Goal: Task Accomplishment & Management: Contribute content

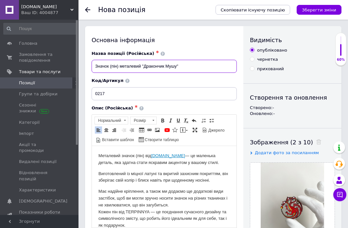
drag, startPoint x: 144, startPoint y: 69, endPoint x: 162, endPoint y: 70, distance: 17.7
click at [163, 70] on input "Значок (пін) металевий "Дракончик Мушу"" at bounding box center [164, 66] width 145 height 13
click at [162, 70] on input "Значок (пін) металевий "Дракончик Мушу"" at bounding box center [164, 66] width 145 height 13
drag, startPoint x: 177, startPoint y: 69, endPoint x: 160, endPoint y: 68, distance: 16.4
click at [160, 68] on input "Значок (пін) металевий "Дракончик Мушу"" at bounding box center [164, 66] width 145 height 13
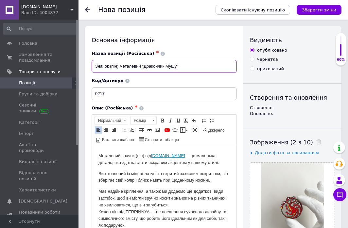
click at [160, 68] on input "Значок (пін) металевий "Дракончик Мушу"" at bounding box center [164, 66] width 145 height 13
drag, startPoint x: 176, startPoint y: 68, endPoint x: 148, endPoint y: 67, distance: 28.5
click at [148, 67] on input "Значок (пін) металевий "Дракончик Мушу"" at bounding box center [164, 66] width 145 height 13
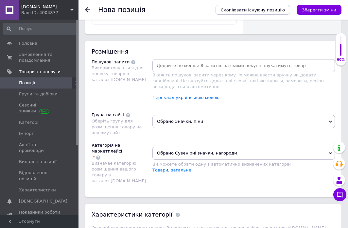
scroll to position [518, 0]
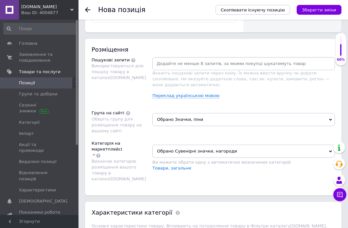
click at [168, 67] on input at bounding box center [244, 64] width 180 height 10
type input "пин"
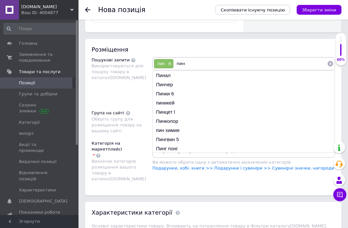
type input "пины"
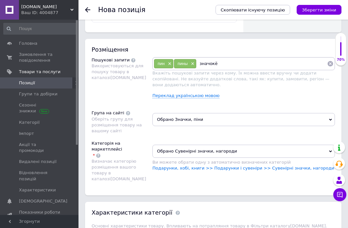
type input "значок"
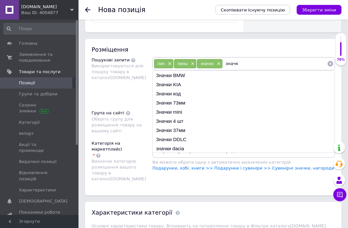
type input "значки"
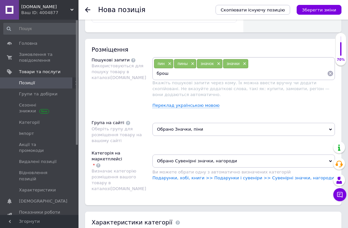
type input "брошь"
type input "брошечкы"
type input "пин металический"
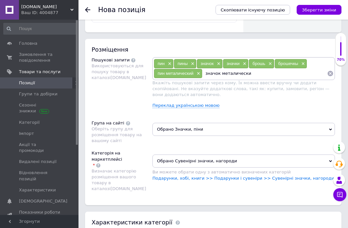
type input "значок металический"
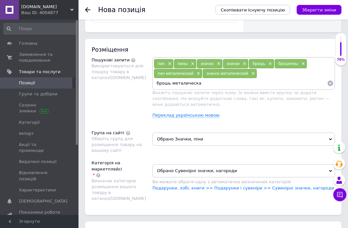
type input "брошь металическая"
type input "пины металические"
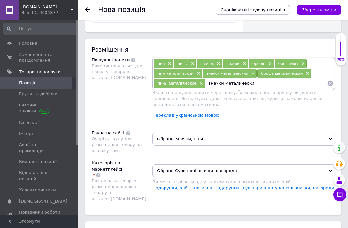
type input "значки металические"
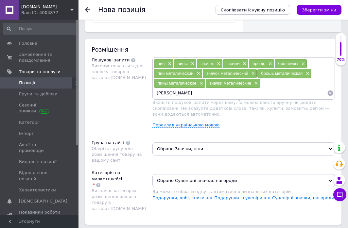
type input "пин украинский"
type input "значок ураинский"
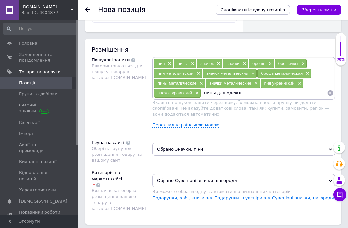
type input "пины для одежды"
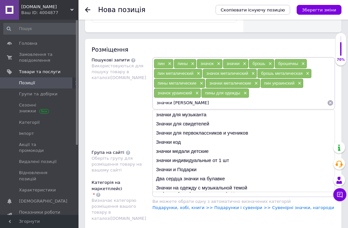
paste input "ракончик Мушу"
type input "значки дракончик Мушу"
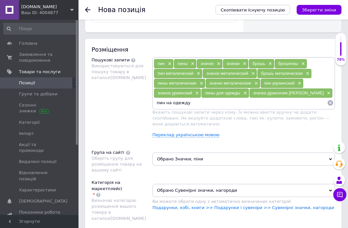
paste input "ракончик Мушу"
click at [189, 102] on input "пин на одежду ракончик Мушу" at bounding box center [240, 103] width 173 height 10
type input "пин на одежду дракончик Мушу"
click at [227, 101] on input "пин на одежду дракончик Мушу" at bounding box center [240, 103] width 173 height 10
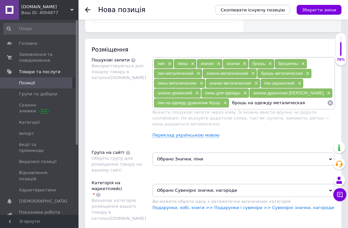
paste input "ракончик Мушу"
click at [292, 106] on input "брошь на одежду металическая ракончик Мушу" at bounding box center [278, 103] width 98 height 10
click at [293, 104] on input "брошь на одежду металическая ракончик Мушу" at bounding box center [278, 103] width 98 height 10
type input "брошь на одежду металическая дракончик Мушу"
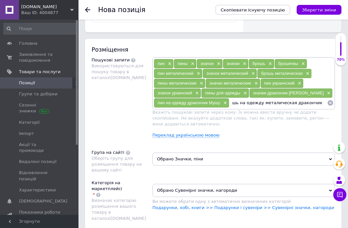
click at [323, 102] on input "брошь на одежду металическая дракончик Мушу" at bounding box center [278, 103] width 98 height 10
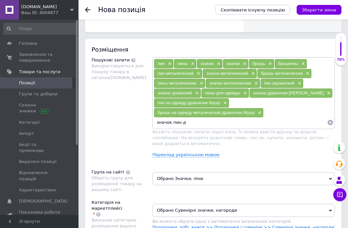
paste input "ракончик Мушу"
type input "значок пин дракончик Мушу"
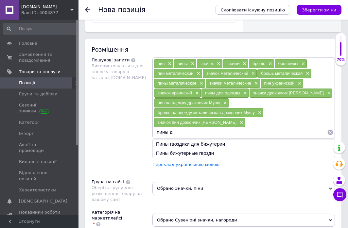
click at [231, 128] on input "пины д" at bounding box center [240, 133] width 173 height 10
paste input "ракончик Мушу"
type input "пины дракончик Мушу"
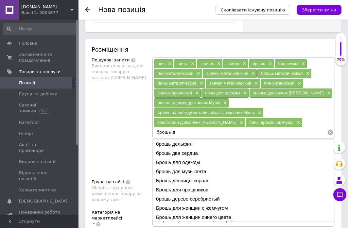
paste input "ракончик Мушу"
type input "брошь дракончик Мушу"
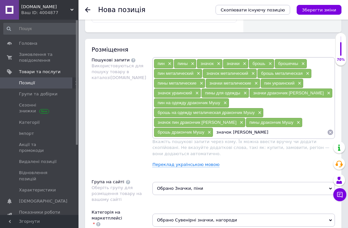
paste input "ракончик Мушу"
type input "значок дракончик Мушу"
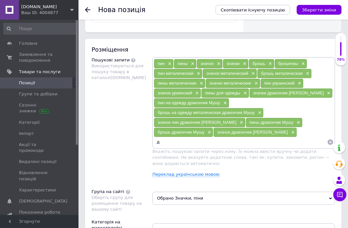
paste input "ракончик Мушу"
type input "дракончик Мушу"
type input "пін"
paste input "ракончик Мушу"
type input "пін на одяг дракончик Мушу"
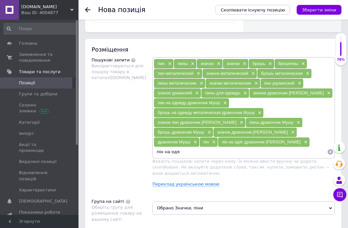
type input "пін на одяг"
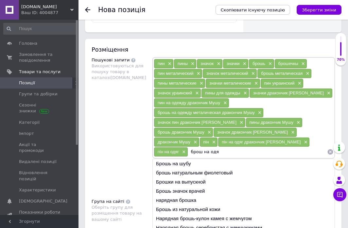
type input "брош на одяг"
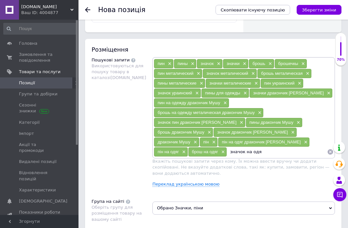
type input "значок на одяг"
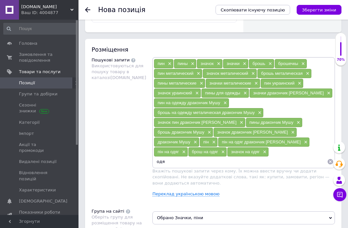
type input "одяг"
paste input "ракончик Мушу"
type input "пін дракончик Мушу"
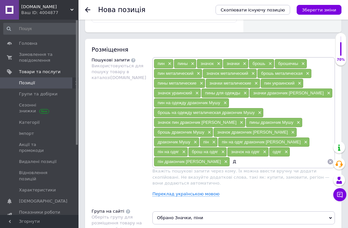
paste input "ракончик Мушу"
type input "Дракончик Мушу"
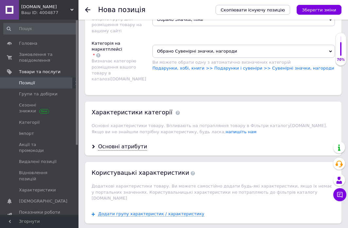
scroll to position [733, 0]
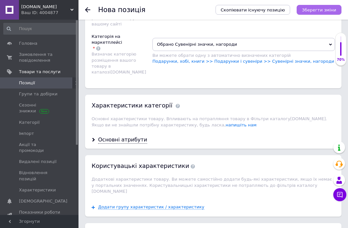
click at [312, 9] on icon "Зберегти зміни" at bounding box center [319, 10] width 34 height 5
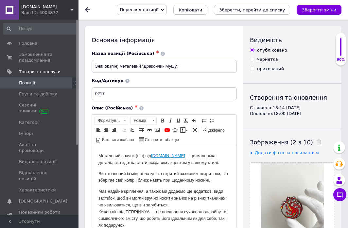
click at [51, 80] on link "Позиції" at bounding box center [40, 83] width 80 height 11
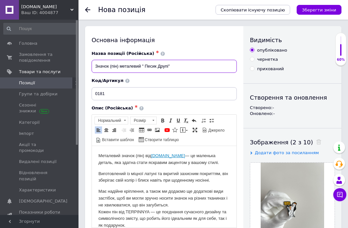
drag, startPoint x: 146, startPoint y: 68, endPoint x: 168, endPoint y: 67, distance: 22.0
click at [168, 67] on input "Значок (пін) металевий " Песик Друпі"" at bounding box center [164, 66] width 145 height 13
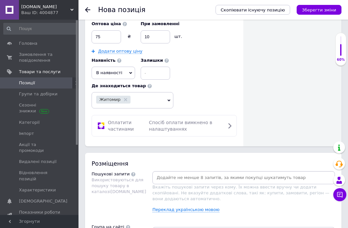
scroll to position [425, 0]
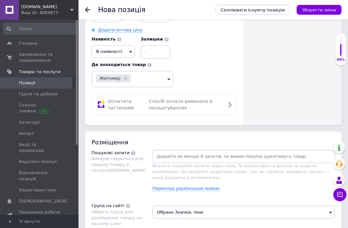
click at [157, 152] on input at bounding box center [244, 157] width 180 height 10
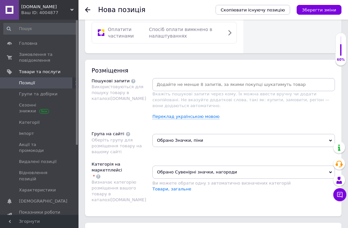
scroll to position [497, 0]
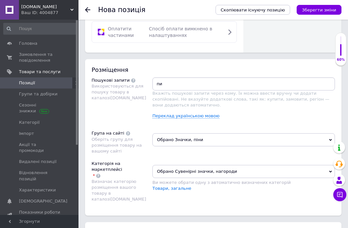
type input "пин"
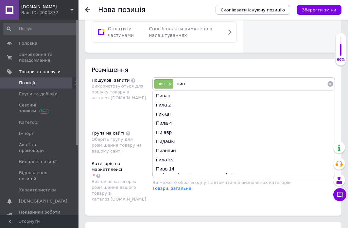
type input "пины"
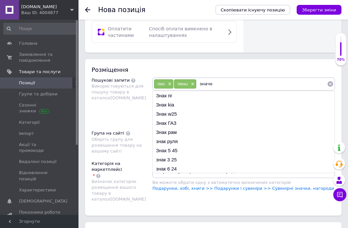
type input "значок"
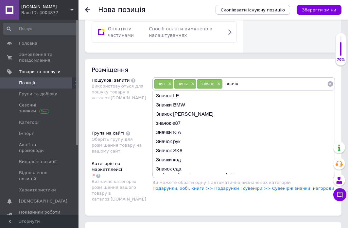
type input "значки"
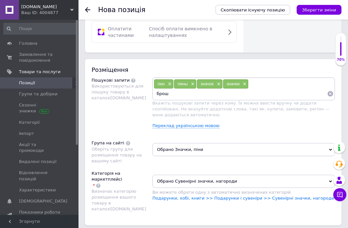
type input "брошь"
type input "брошечки"
type input "пин металический"
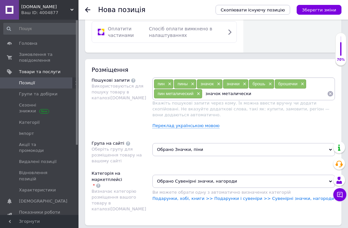
type input "значок металический"
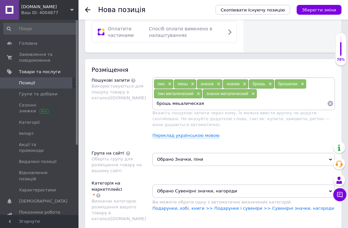
click at [182, 105] on input "брошь меьалическая" at bounding box center [240, 104] width 173 height 10
type input "брошь металическая"
click at [202, 102] on input "брошь металическая" at bounding box center [240, 104] width 173 height 10
type input "пины металические"
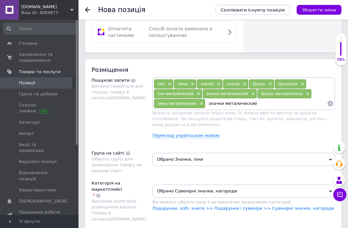
type input "значки металические"
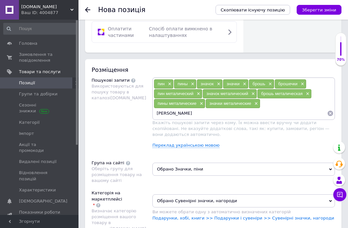
type input "пин украинский"
type input "значок украинский"
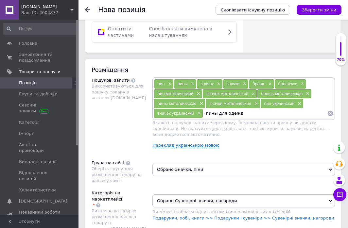
type input "пины для одежды"
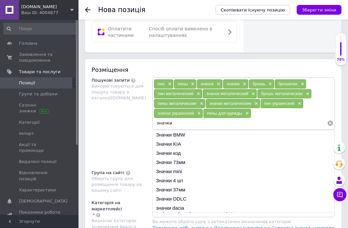
paste input "[PERSON_NAME]"
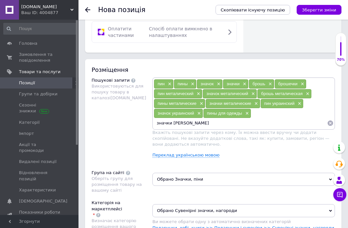
click at [186, 127] on input "значки [PERSON_NAME]" at bounding box center [240, 123] width 173 height 10
click at [187, 123] on input "значки [PERSON_NAME]" at bounding box center [240, 123] width 173 height 10
type input "значки Друпи"
paste input "[PERSON_NAME]"
click at [202, 122] on input "пин на одежду [PERSON_NAME]" at bounding box center [240, 123] width 173 height 10
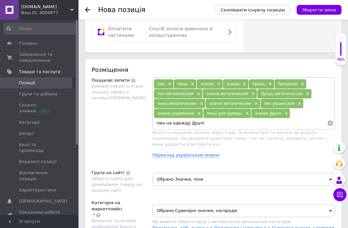
click at [205, 123] on input "пин на одежду Друпі" at bounding box center [240, 123] width 173 height 10
type input "пин на одежду Друпи"
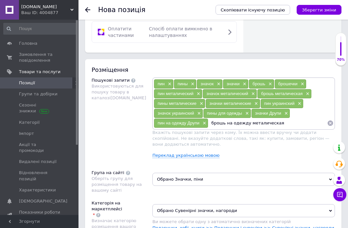
paste input "[PERSON_NAME]"
type input "брошь на одежду металическая Друпи"
click at [296, 121] on input "брошь на одежду металическая Друпи" at bounding box center [267, 123] width 119 height 10
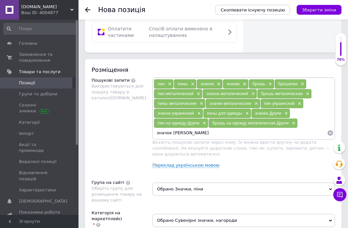
paste input "[PERSON_NAME]"
click at [194, 134] on input "значок пин Песик Друпи" at bounding box center [240, 133] width 173 height 10
type input "значок пин Друпи"
paste input "[PERSON_NAME]"
click at [231, 131] on input "пины [PERSON_NAME]" at bounding box center [264, 133] width 126 height 10
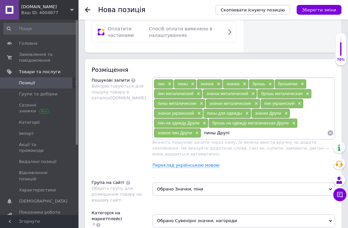
click at [238, 135] on input "пины Друпі" at bounding box center [264, 133] width 126 height 10
type input "пины Друпи"
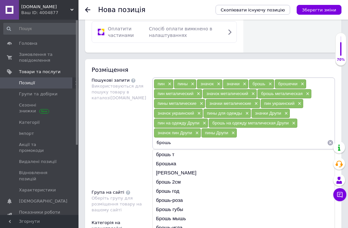
paste input "[PERSON_NAME]"
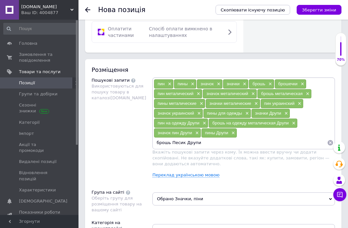
click at [186, 143] on input "брошь Песик Друпи" at bounding box center [240, 143] width 173 height 10
type input "брошь Друпи"
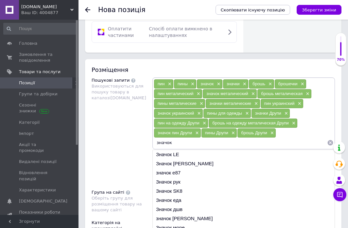
paste input "[PERSON_NAME]"
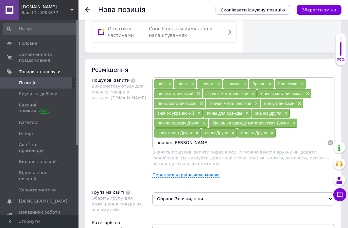
click at [186, 146] on input "значок [PERSON_NAME]" at bounding box center [240, 143] width 173 height 10
click at [187, 141] on input "значок [PERSON_NAME]" at bounding box center [240, 143] width 173 height 10
type input "значок Друпи"
paste input "[PERSON_NAME]"
click at [205, 145] on input "пин для одежды Песик Друпи" at bounding box center [240, 143] width 173 height 10
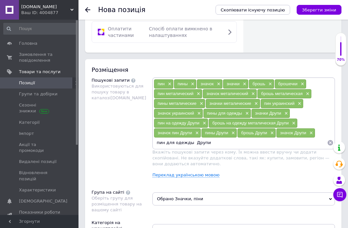
type input "пин для одежды Друпи"
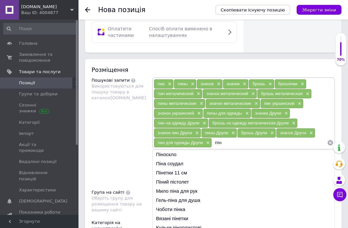
paste input "[PERSON_NAME]"
type input "пін [PERSON_NAME]"
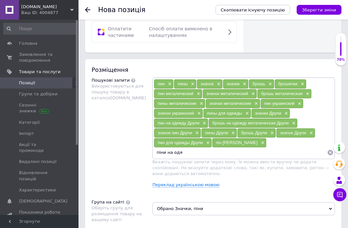
type input "піни на одяг"
type input "брош на одяг"
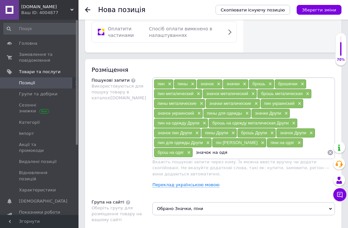
type input "значок на одяг"
type input "одяг"
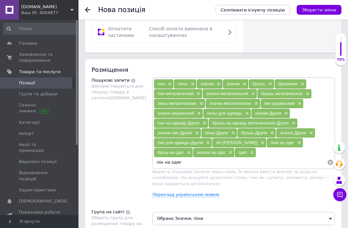
paste input "[PERSON_NAME]"
type input "пін на одяг [PERSON_NAME]"
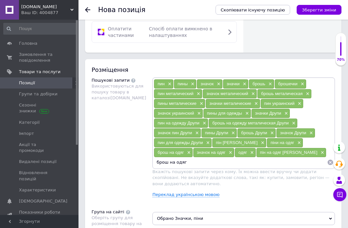
paste input "[PERSON_NAME]"
type input "брош на одяг Песик Друпі"
paste input "[PERSON_NAME]"
type input "[PERSON_NAME]"
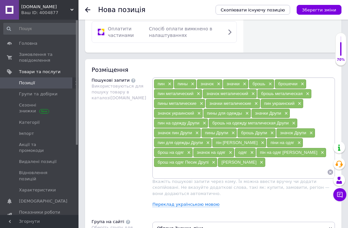
paste input "[PERSON_NAME]"
drag, startPoint x: 168, startPoint y: 173, endPoint x: 145, endPoint y: 173, distance: 23.6
click at [145, 173] on div "Пошукові запити Використовуються для пошуку товару в каталозі [DOMAIN_NAME] пин…" at bounding box center [213, 145] width 243 height 135
type input "Друпі"
type input "друпи"
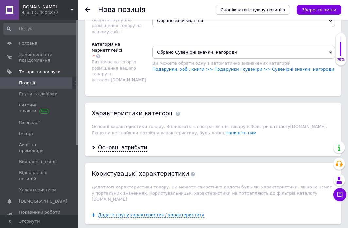
scroll to position [757, 0]
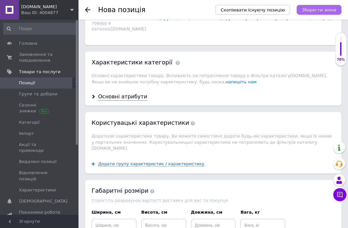
click at [327, 9] on icon "Зберегти зміни" at bounding box center [319, 10] width 34 height 5
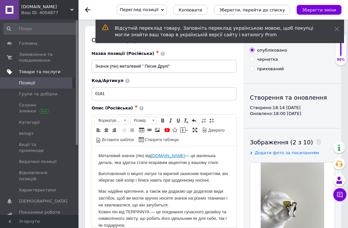
click at [45, 77] on link "Товари та послуги" at bounding box center [40, 71] width 80 height 11
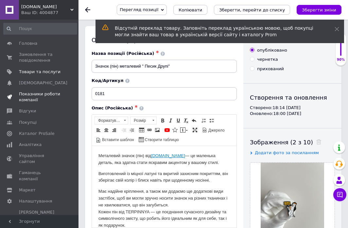
click at [40, 95] on span "Показники роботи компанії" at bounding box center [40, 97] width 42 height 12
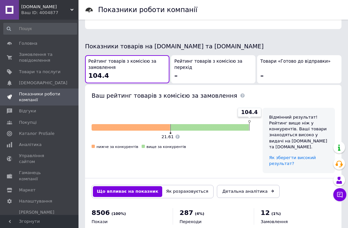
scroll to position [420, 0]
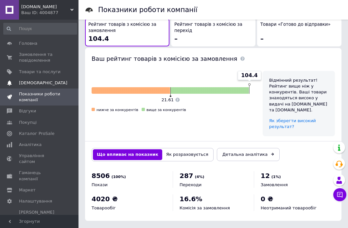
click at [48, 86] on link "Сповіщення 0 0" at bounding box center [40, 83] width 80 height 11
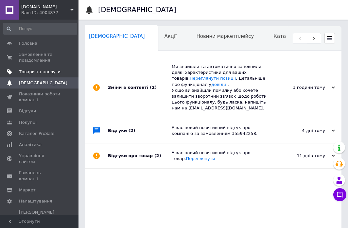
scroll to position [0, 3]
click at [49, 73] on span "Товари та послуги" at bounding box center [40, 72] width 42 height 6
